Goal: Task Accomplishment & Management: Manage account settings

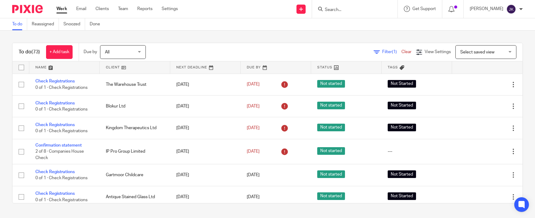
click at [328, 10] on input "Search" at bounding box center [351, 9] width 55 height 5
type input "no 8"
click at [357, 26] on link at bounding box center [361, 23] width 76 height 9
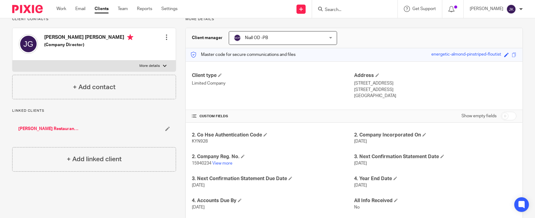
scroll to position [103, 0]
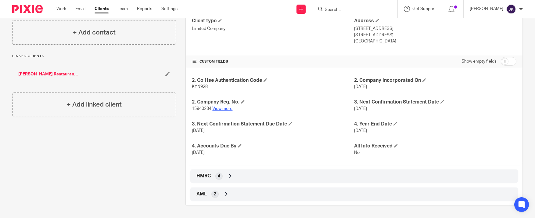
click at [221, 108] on link "View more" at bounding box center [222, 108] width 20 height 4
click at [324, 12] on input "Search" at bounding box center [351, 9] width 55 height 5
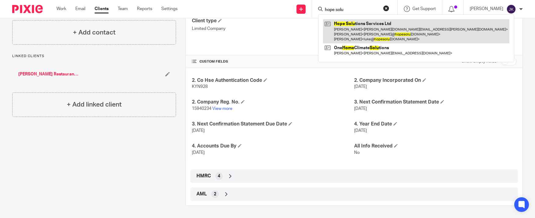
type input "hope solu"
click at [340, 25] on link at bounding box center [416, 31] width 186 height 24
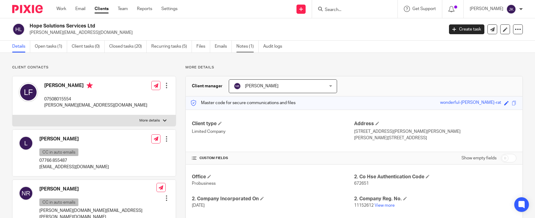
click at [246, 48] on link "Notes (1)" at bounding box center [247, 47] width 22 height 12
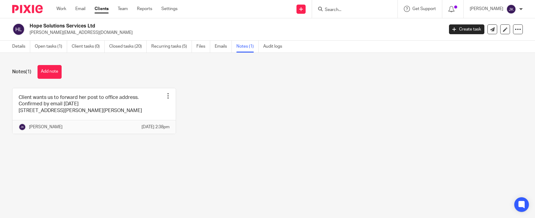
click at [55, 11] on div "Work Email Clients Team Reports Settings Work Email Clients Team Reports Settin…" at bounding box center [118, 9] width 136 height 18
click at [61, 8] on link "Work" at bounding box center [61, 9] width 10 height 6
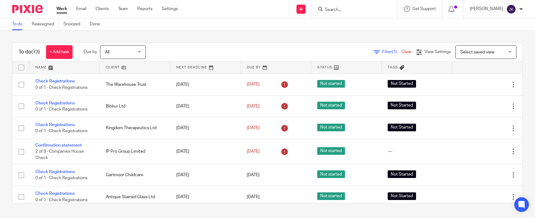
scroll to position [31, 0]
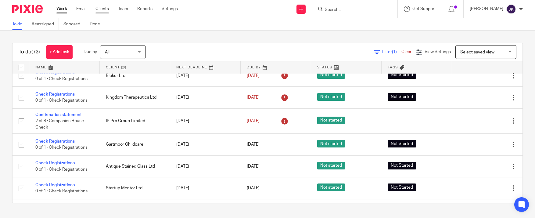
click at [105, 10] on link "Clients" at bounding box center [101, 9] width 13 height 6
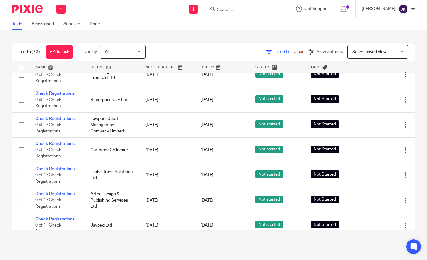
scroll to position [1690, 0]
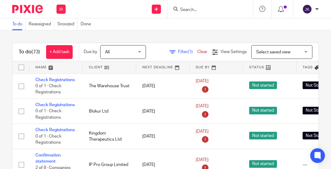
click at [201, 11] on input "Search" at bounding box center [206, 9] width 55 height 5
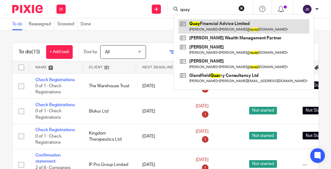
type input "quay"
click at [204, 28] on link at bounding box center [243, 26] width 131 height 14
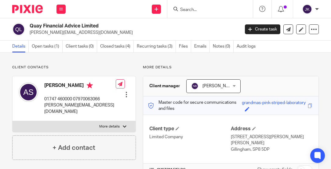
drag, startPoint x: 87, startPoint y: 32, endPoint x: 28, endPoint y: 30, distance: 58.9
click at [28, 30] on div "Quay Financial Advice Limited andrew@quayfinancial.co.uk" at bounding box center [123, 29] width 223 height 13
copy p "andrew@quayfinancial.co.uk"
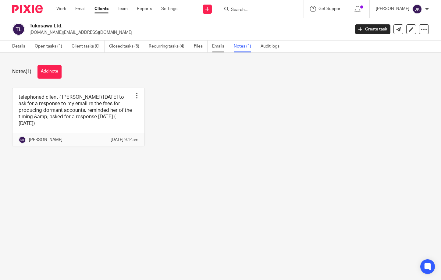
click at [214, 45] on link "Emails" at bounding box center [220, 47] width 17 height 12
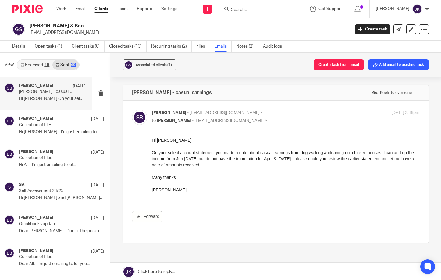
click at [260, 11] on input "Search" at bounding box center [258, 9] width 55 height 5
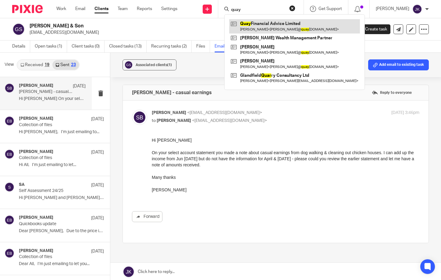
type input "quay"
click at [260, 24] on link at bounding box center [294, 26] width 131 height 14
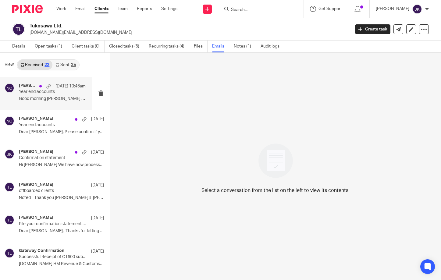
click at [57, 102] on div "[PERSON_NAME];[PERSON_NAME] [DATE] 10:46am Year end accounts Good morning [PERS…" at bounding box center [52, 93] width 67 height 20
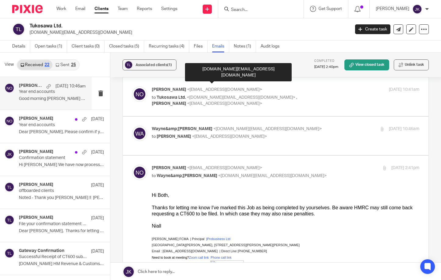
scroll to position [61, 0]
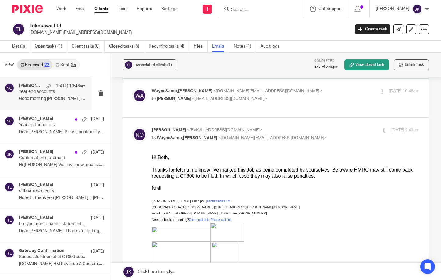
click at [66, 66] on link "Sent 25" at bounding box center [65, 65] width 26 height 10
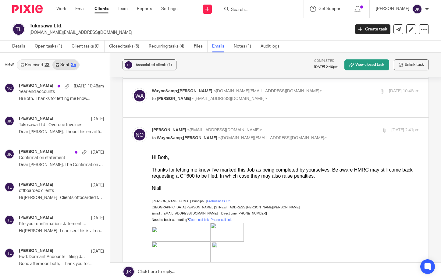
scroll to position [1, 0]
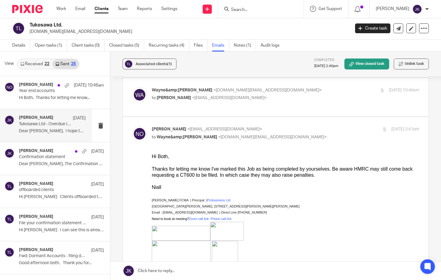
click at [59, 123] on p "Tukosawa Ltd - Overdue Invoices" at bounding box center [45, 124] width 53 height 5
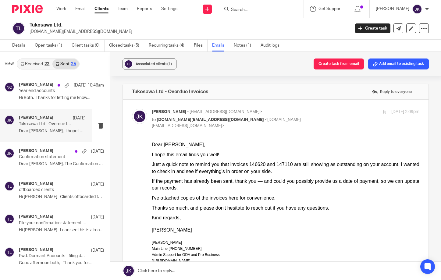
scroll to position [0, 0]
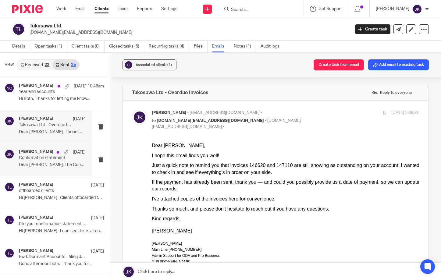
click at [35, 157] on p "Confirmation statement" at bounding box center [45, 158] width 53 height 5
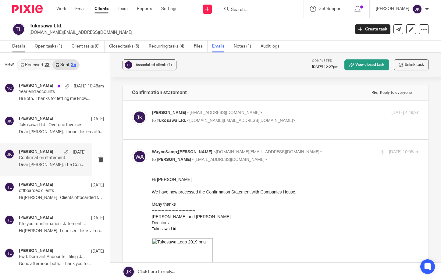
click at [29, 43] on link "Details" at bounding box center [21, 47] width 18 height 12
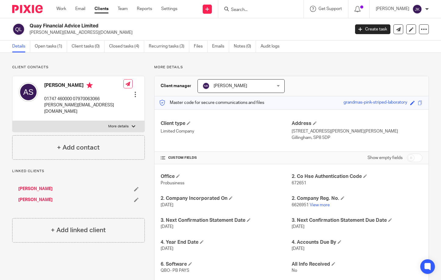
click at [250, 9] on input "Search" at bounding box center [258, 9] width 55 height 5
click at [257, 13] on div at bounding box center [260, 9] width 85 height 18
click at [250, 9] on input "Search" at bounding box center [258, 9] width 55 height 5
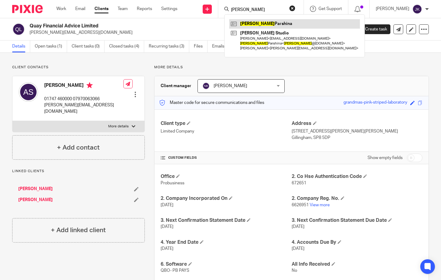
type input "[PERSON_NAME]"
click at [245, 24] on link at bounding box center [294, 23] width 131 height 9
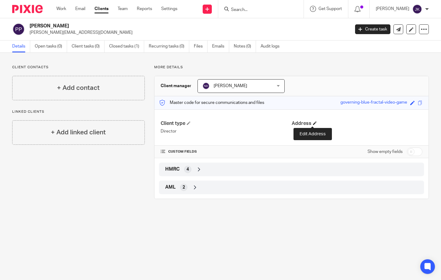
click at [314, 124] on span at bounding box center [315, 123] width 4 height 4
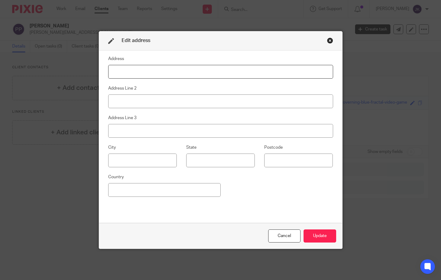
click at [178, 71] on input at bounding box center [220, 72] width 225 height 14
paste input "[STREET_ADDRESS]"
type input "[STREET_ADDRESS]"
click at [327, 236] on button "Update" at bounding box center [320, 236] width 33 height 13
